Goal: Task Accomplishment & Management: Use online tool/utility

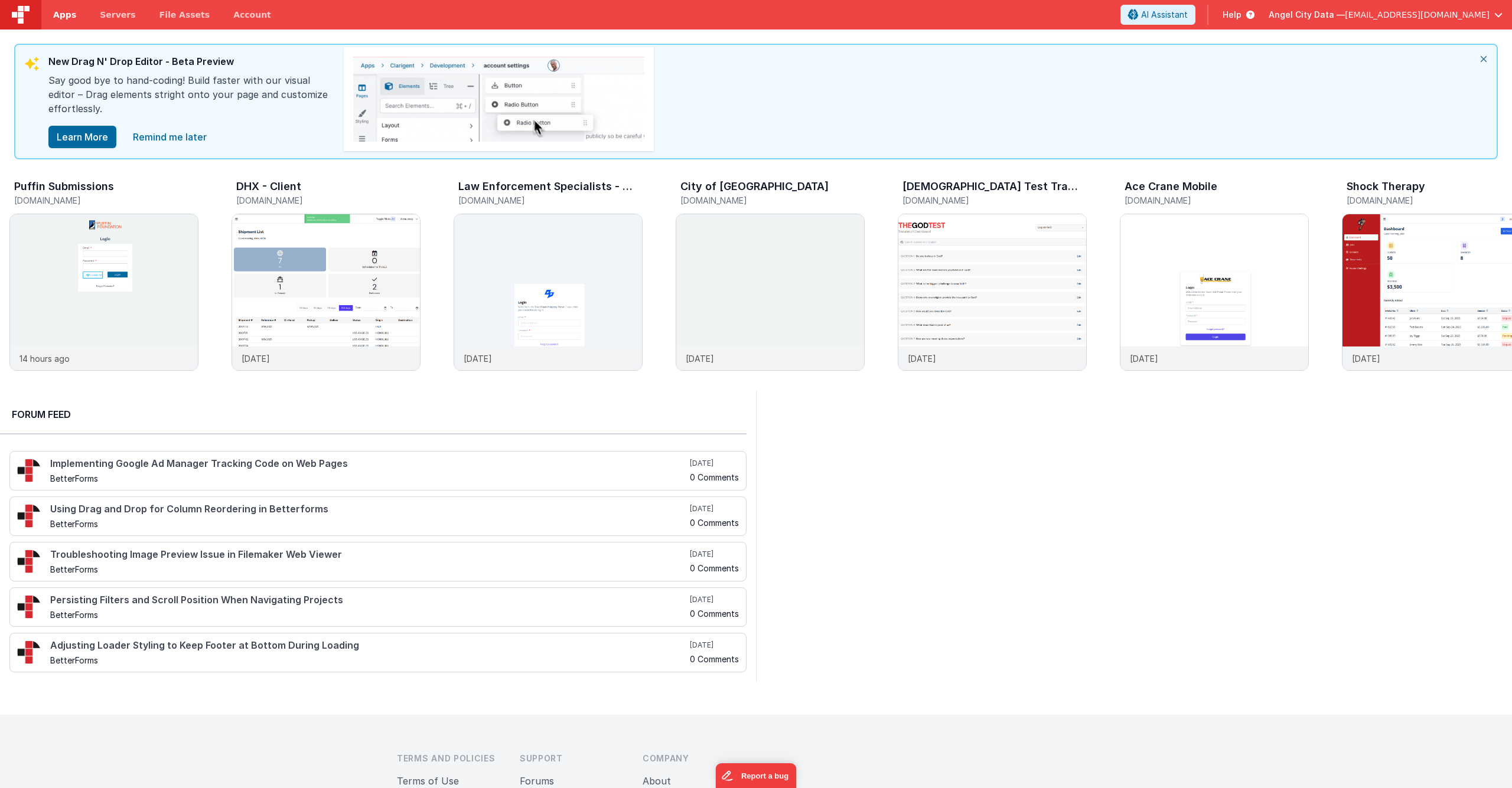
click at [56, 16] on span "Apps" at bounding box center [65, 14] width 23 height 12
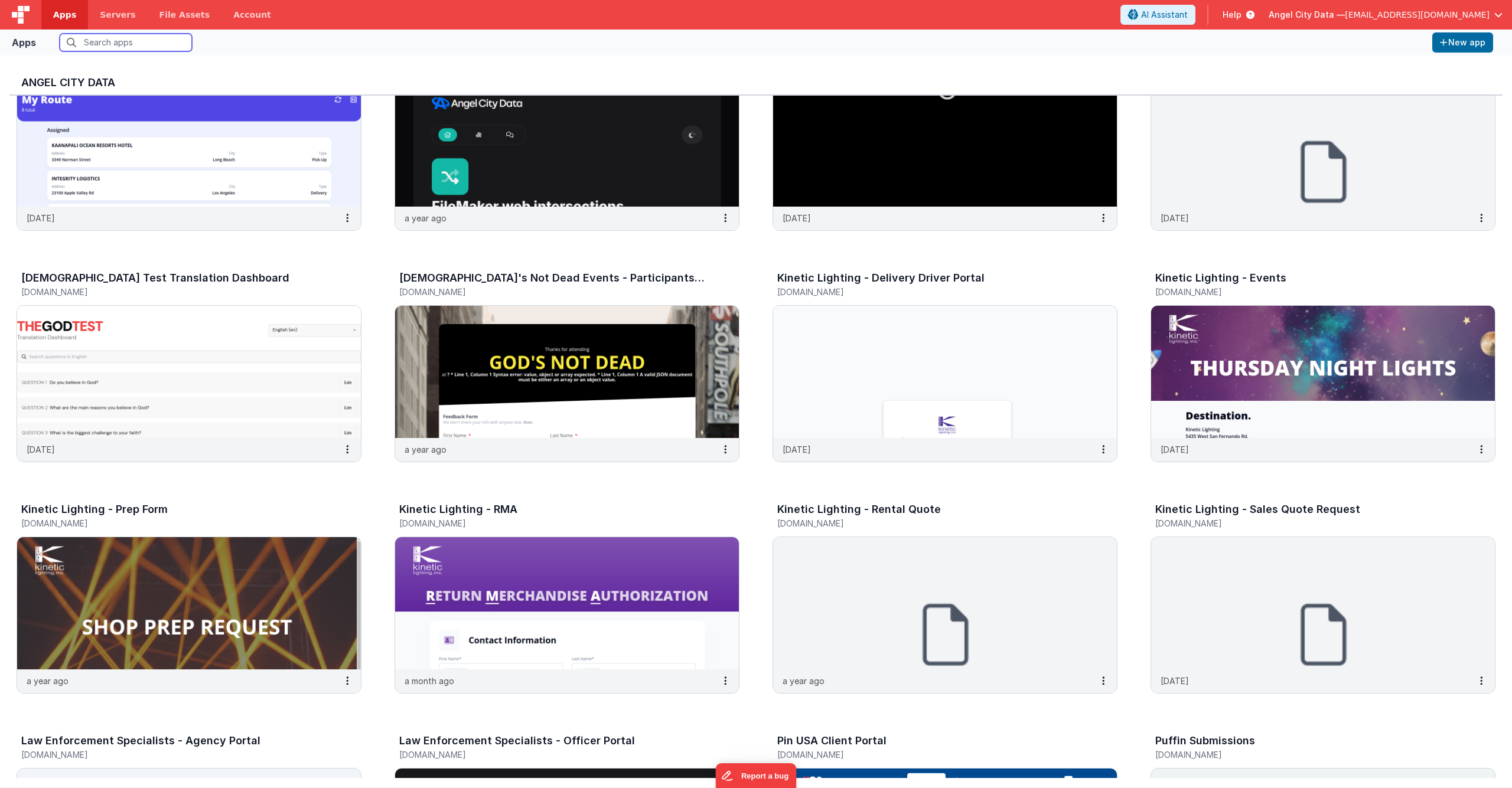
scroll to position [811, 0]
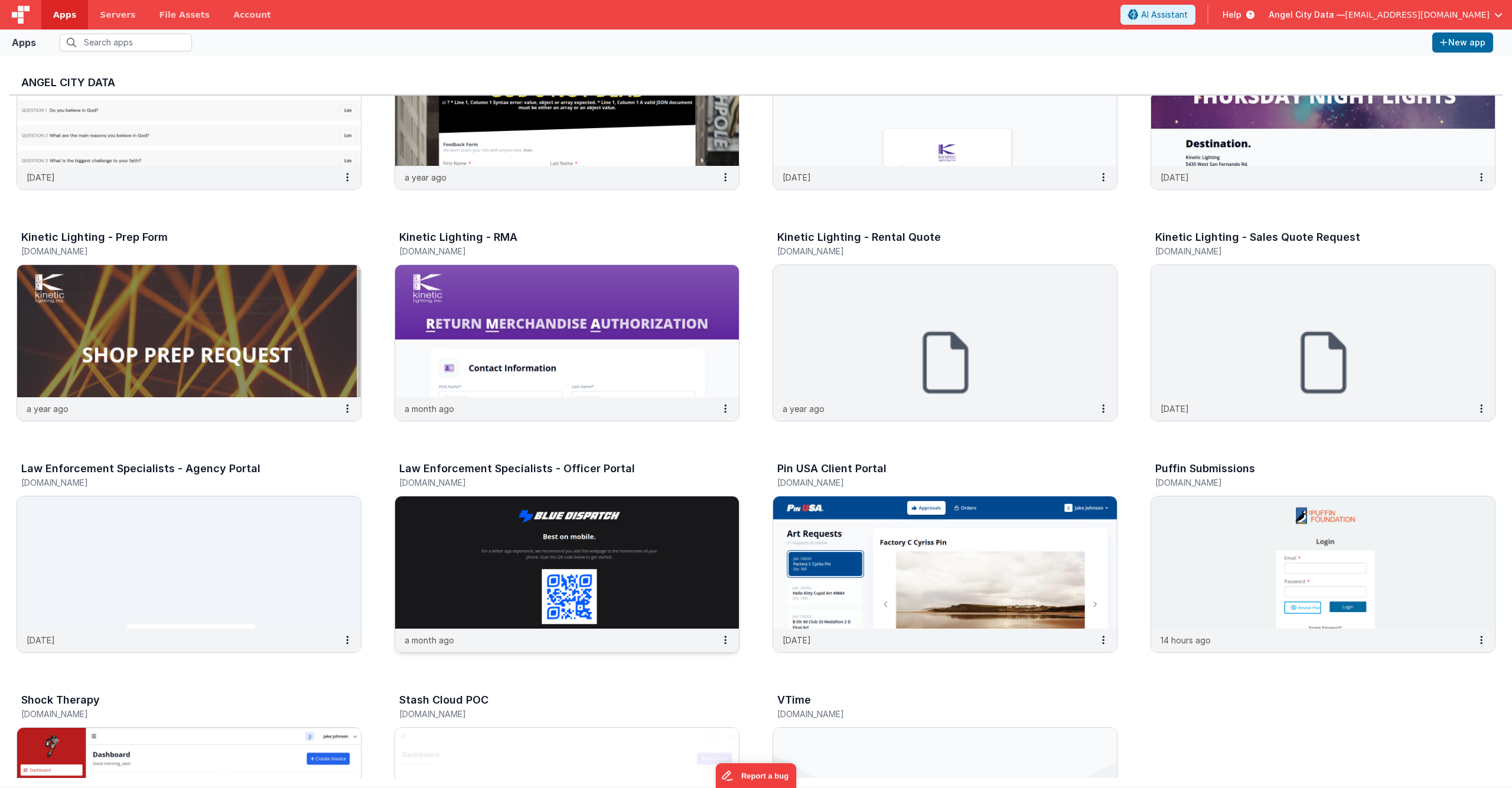
click at [561, 475] on div "Law Enforcement Specialists - Officer Portal" at bounding box center [554, 470] width 311 height 16
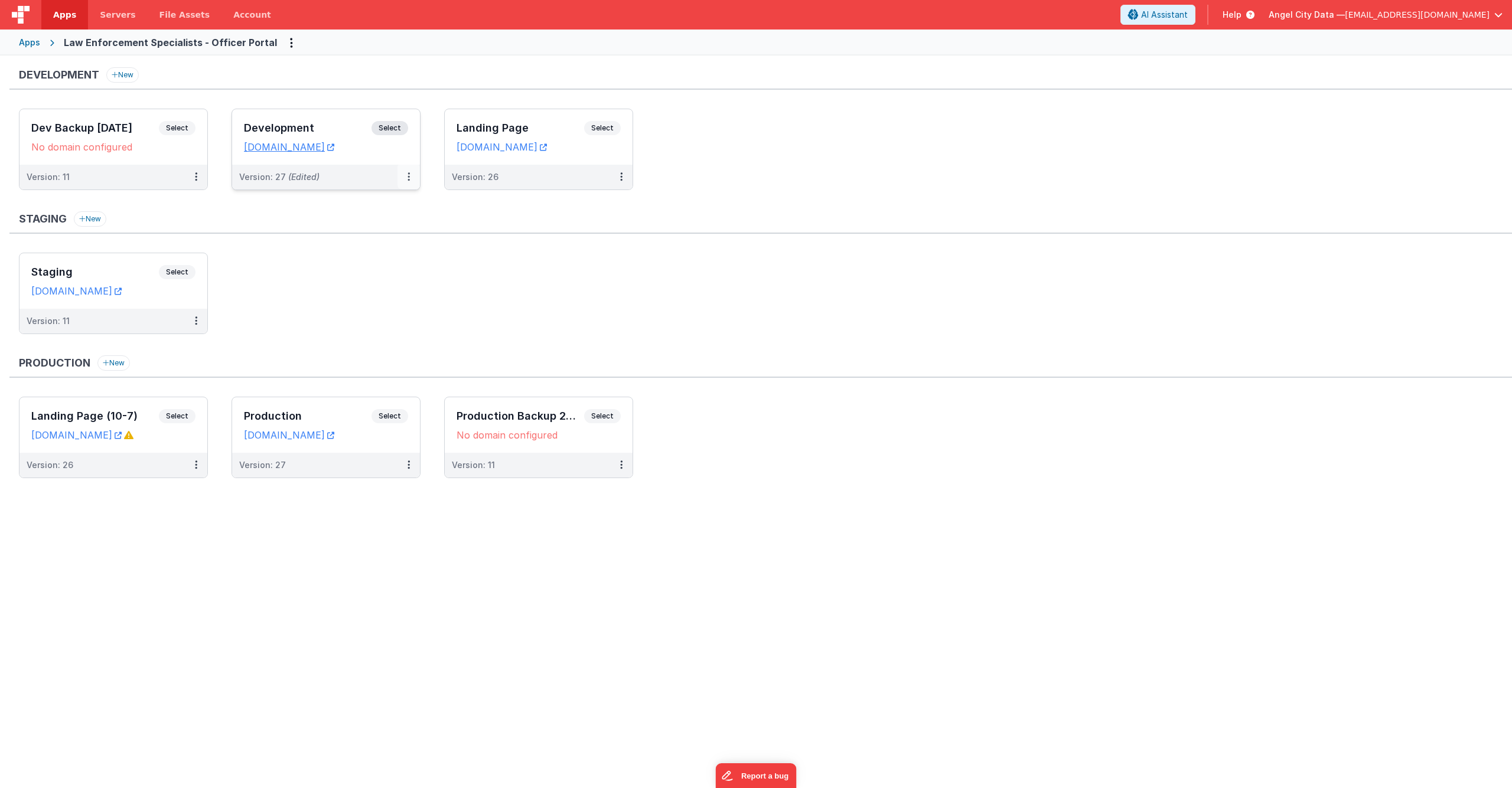
click at [407, 177] on icon at bounding box center [408, 177] width 2 height 1
click at [383, 199] on link "Edit" at bounding box center [368, 203] width 104 height 21
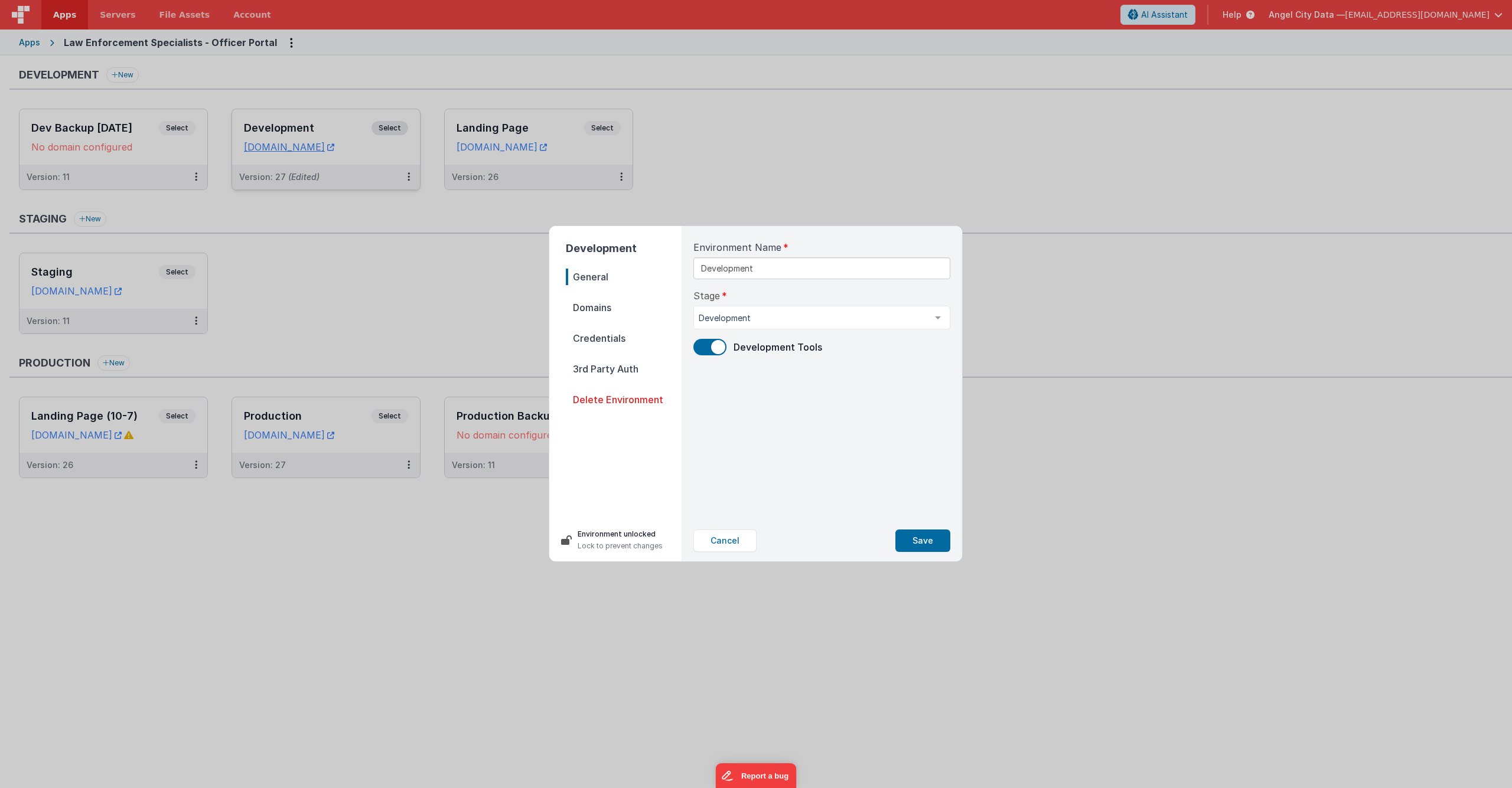
click at [592, 340] on span "Credentials" at bounding box center [624, 338] width 116 height 16
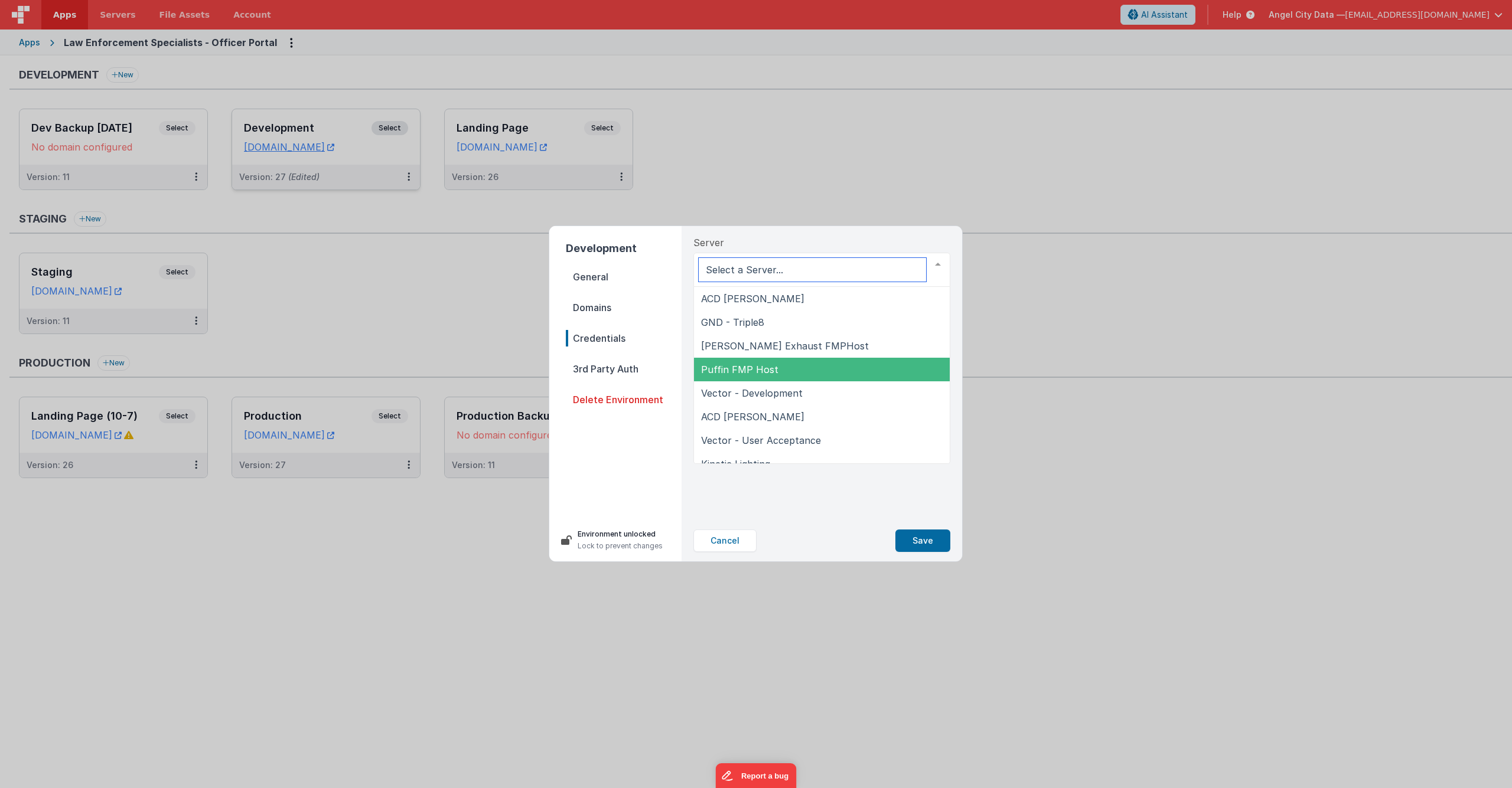
scroll to position [154, 0]
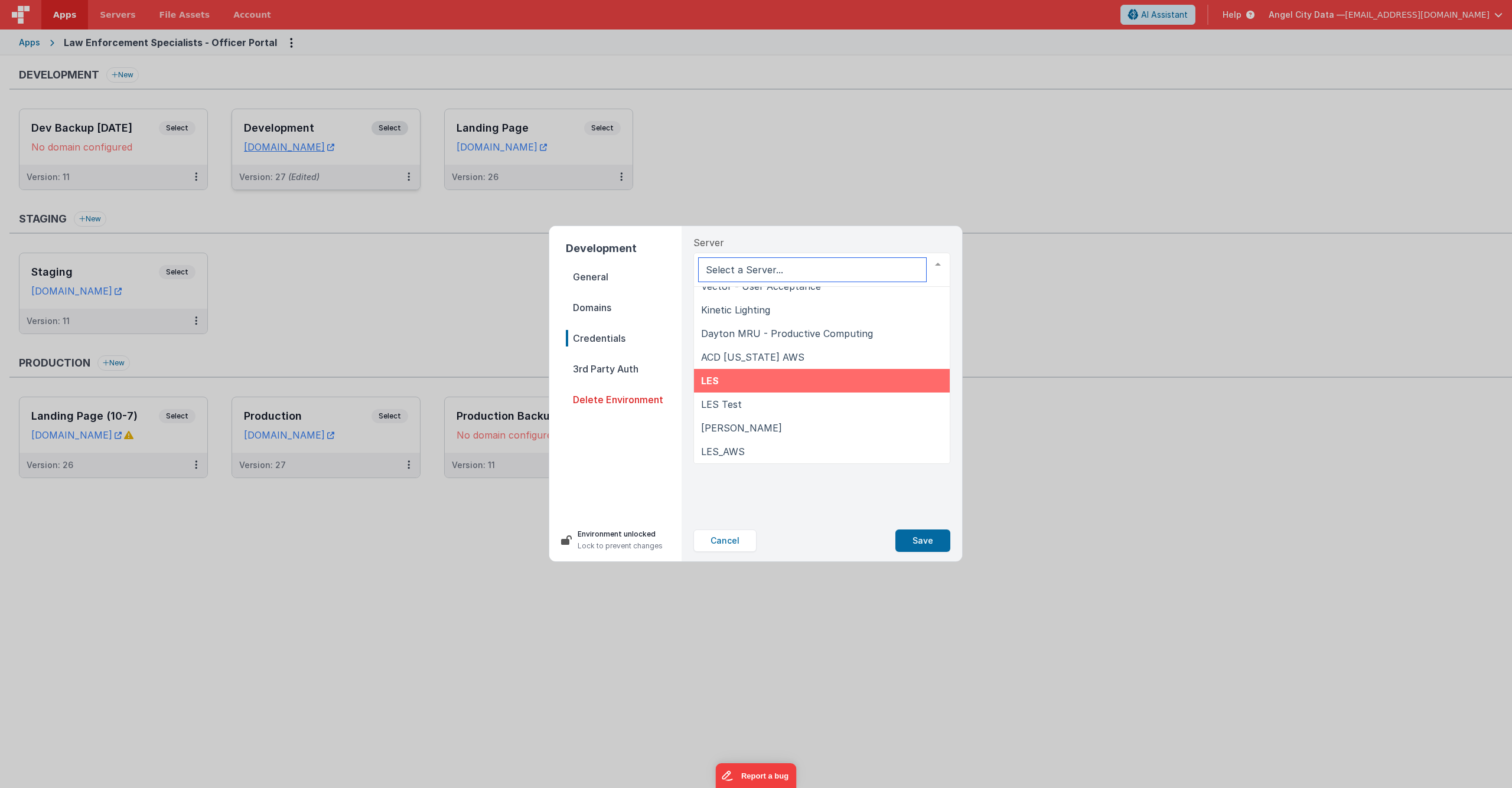
click at [770, 377] on span "LES" at bounding box center [822, 381] width 256 height 24
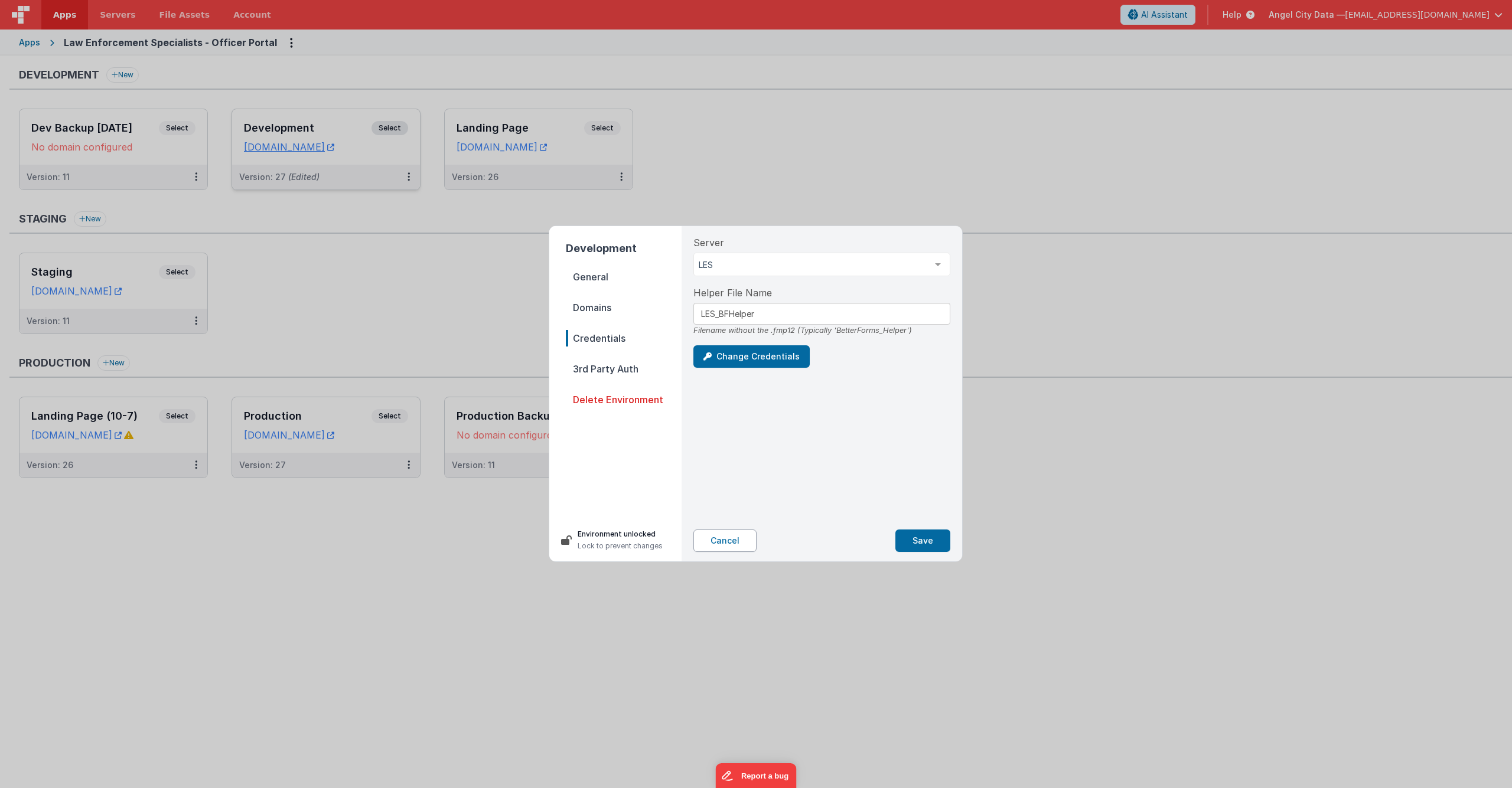
click at [725, 538] on button "Cancel" at bounding box center [725, 541] width 63 height 22
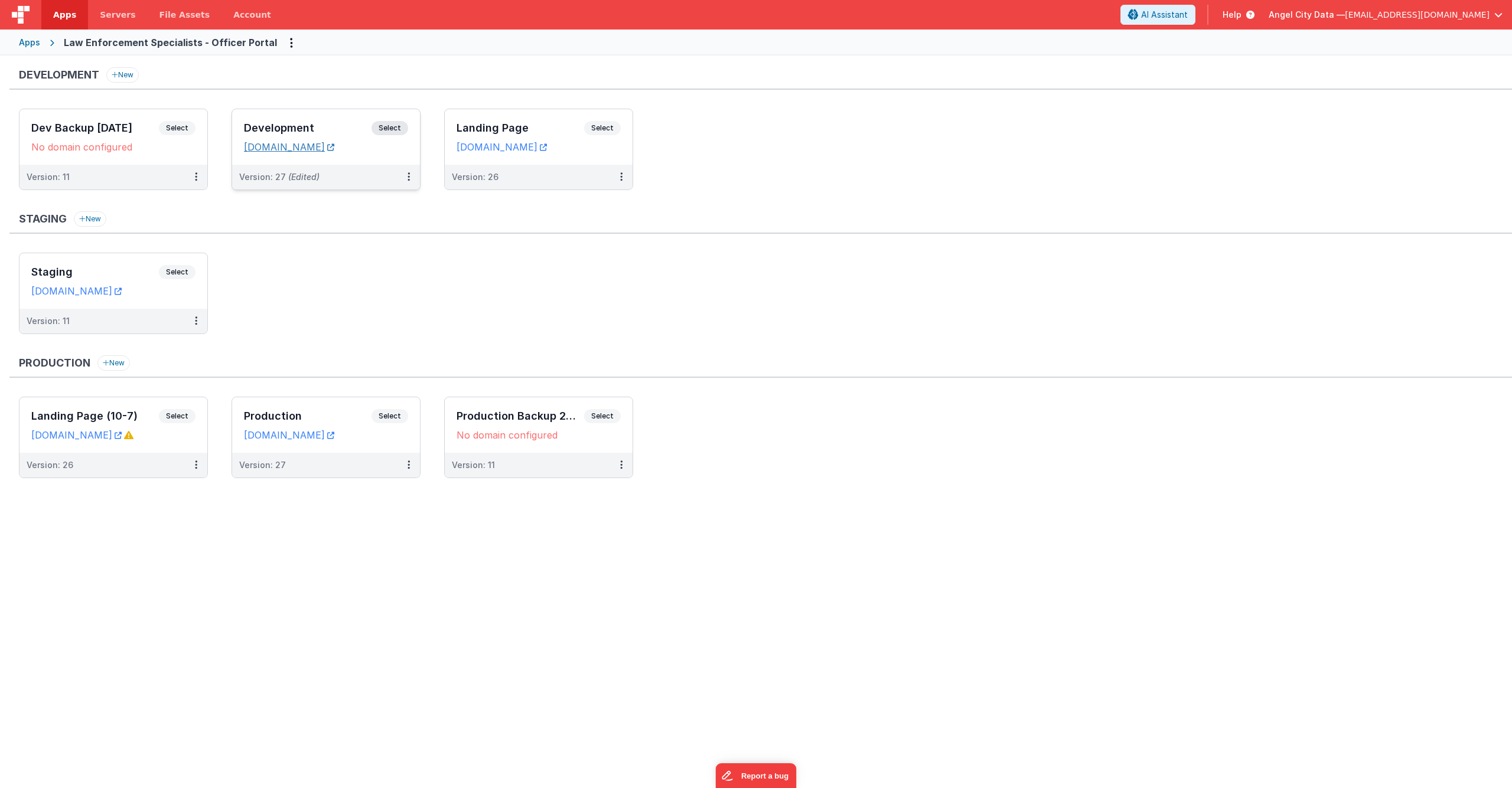
click at [335, 150] on link "[DOMAIN_NAME]" at bounding box center [289, 147] width 90 height 12
click at [407, 175] on button at bounding box center [409, 177] width 22 height 24
click at [369, 201] on link "Edit" at bounding box center [368, 203] width 104 height 21
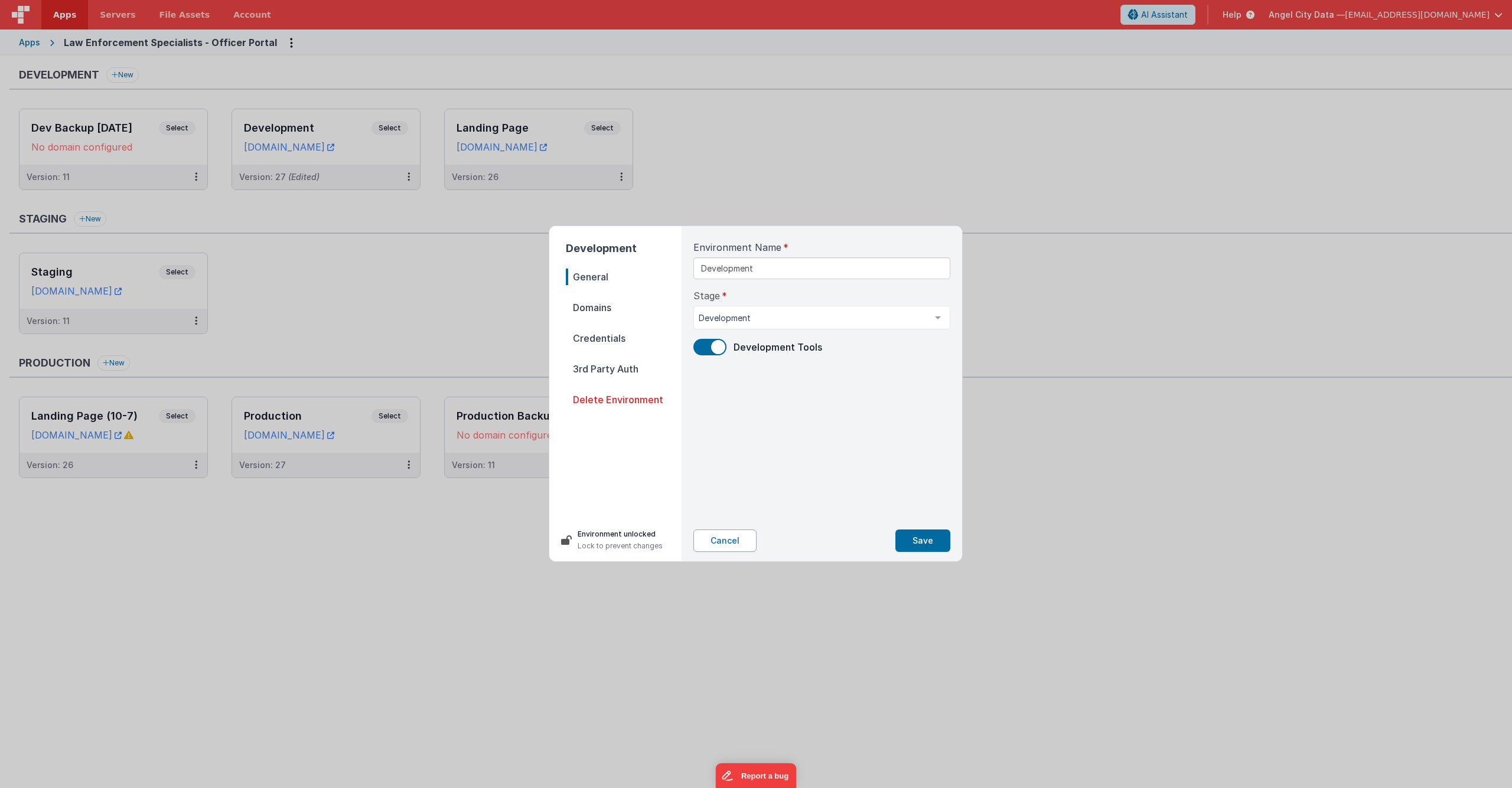
click at [717, 532] on button "Cancel" at bounding box center [725, 541] width 63 height 22
